Goal: Check status: Check status

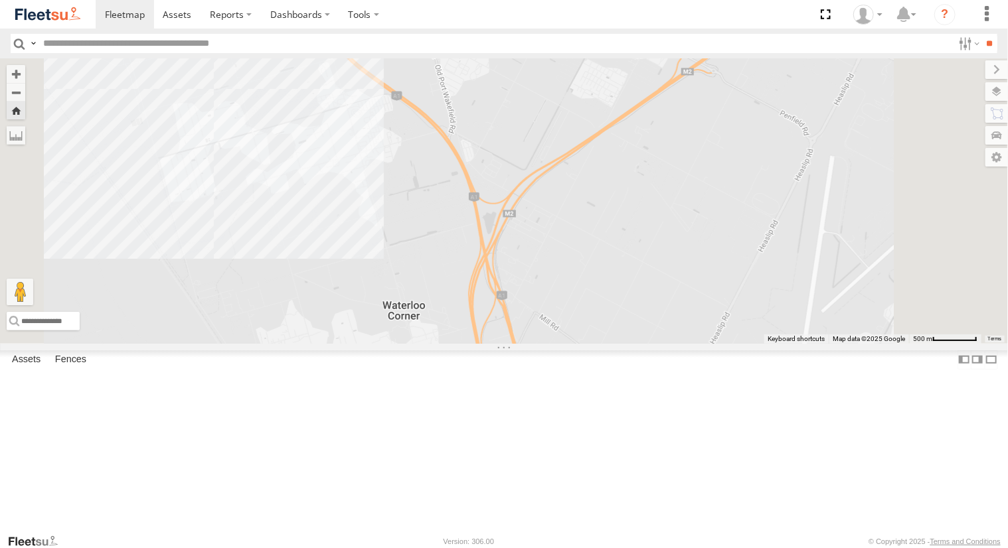
click at [0, 0] on div "391 Powerscaper" at bounding box center [0, 0] width 0 height 0
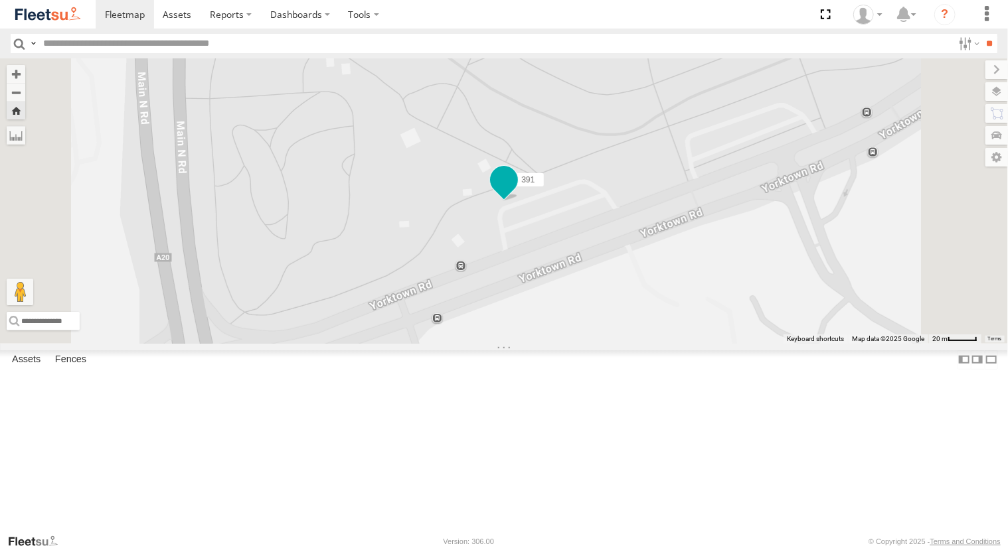
click at [516, 192] on span at bounding box center [504, 180] width 24 height 24
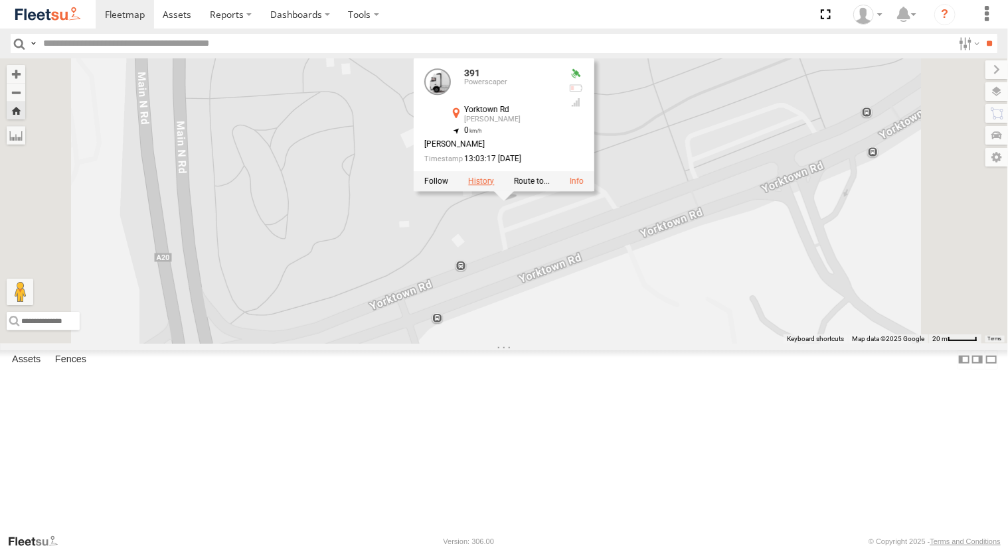
click at [494, 186] on label at bounding box center [481, 181] width 26 height 9
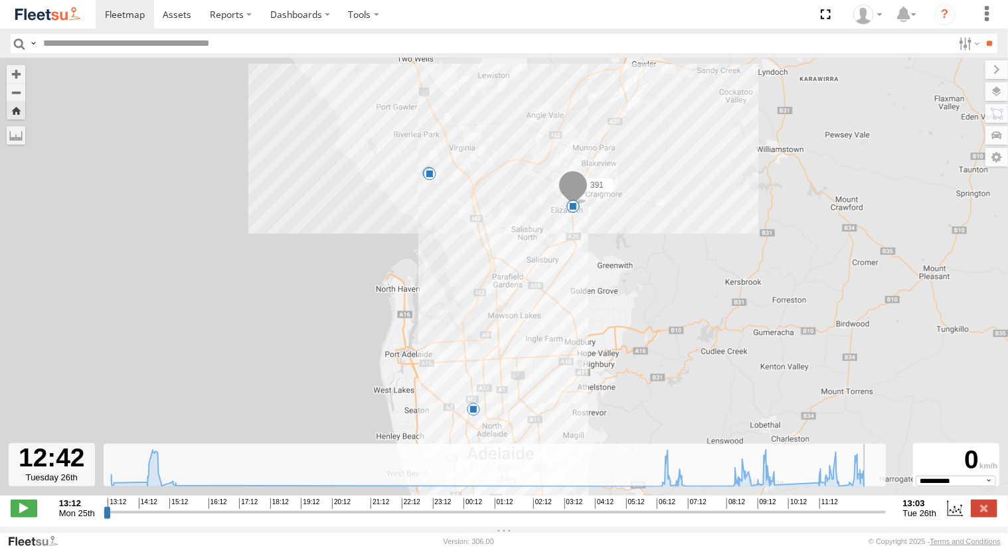
drag, startPoint x: 106, startPoint y: 517, endPoint x: 871, endPoint y: 543, distance: 764.7
type input "**********"
click at [871, 519] on input "range" at bounding box center [495, 512] width 782 height 13
click at [125, 11] on span at bounding box center [125, 14] width 40 height 13
